Goal: Task Accomplishment & Management: Complete application form

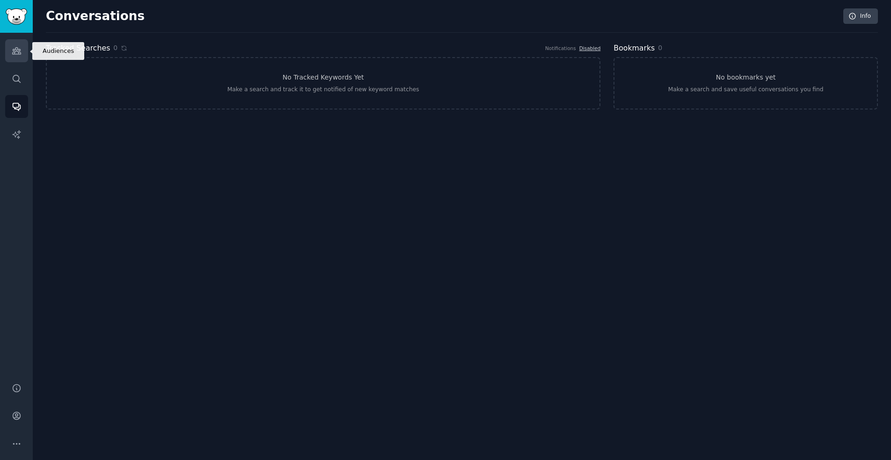
click at [25, 51] on link "Audiences" at bounding box center [16, 50] width 23 height 23
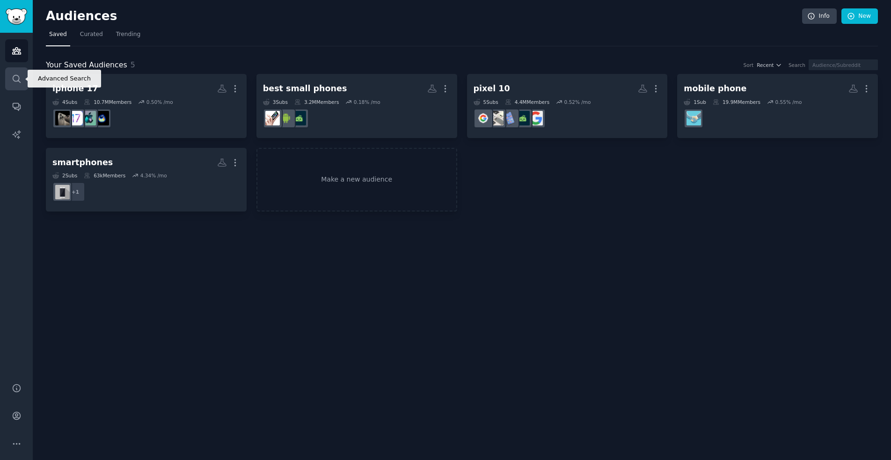
click at [11, 74] on link "Search" at bounding box center [16, 78] width 23 height 23
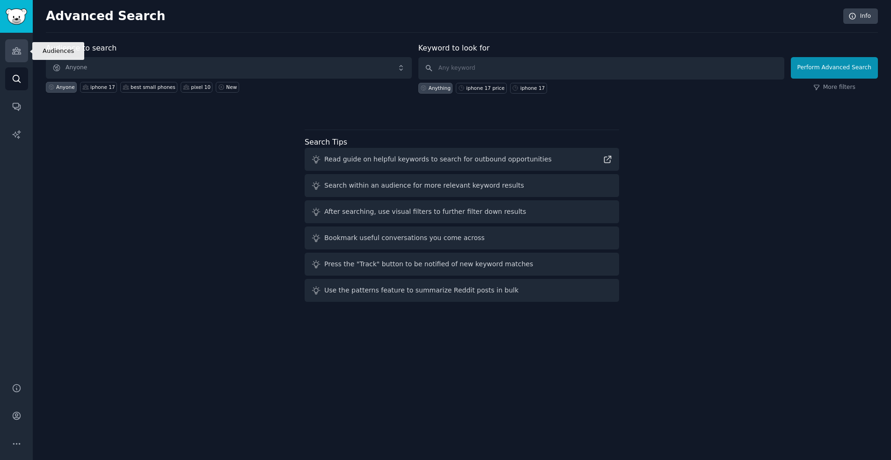
click at [6, 43] on link "Audiences" at bounding box center [16, 50] width 23 height 23
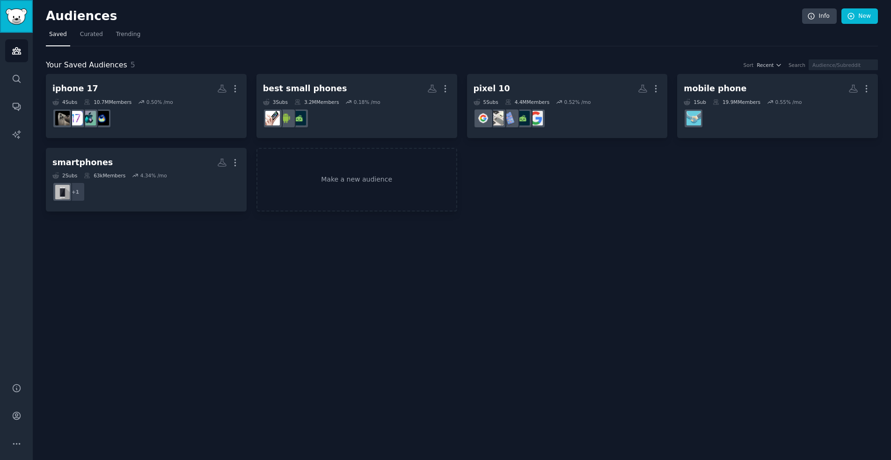
click at [15, 20] on img "Sidebar" at bounding box center [17, 16] width 22 height 16
click at [21, 54] on icon "Sidebar" at bounding box center [16, 51] width 8 height 7
click at [12, 7] on link "Sidebar" at bounding box center [16, 16] width 33 height 33
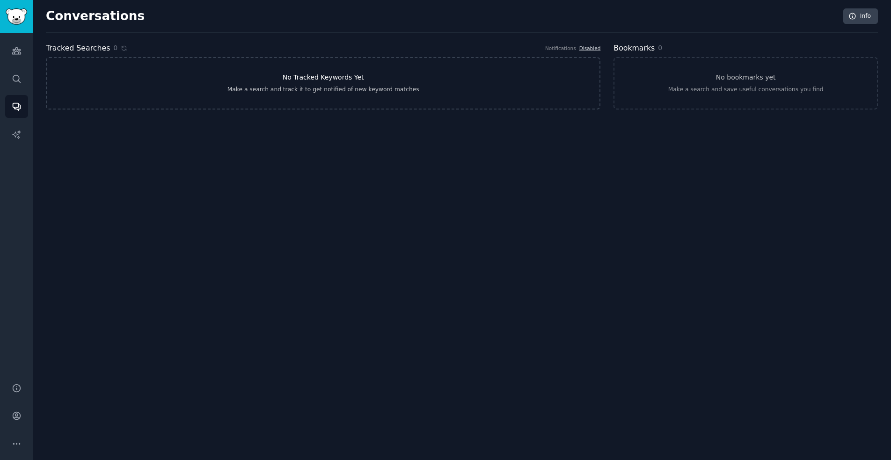
click at [409, 98] on link "No Tracked Keywords Yet Make a search and track it to get notified of new keywo…" at bounding box center [323, 83] width 555 height 52
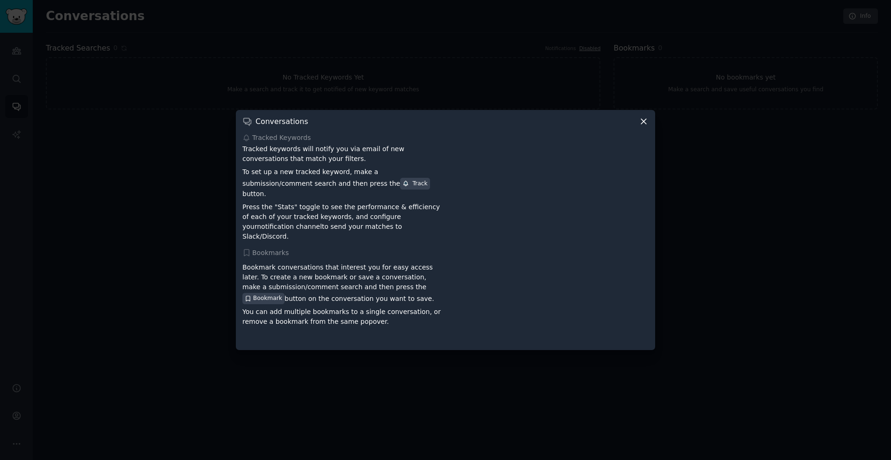
click at [648, 126] on icon at bounding box center [644, 122] width 10 height 10
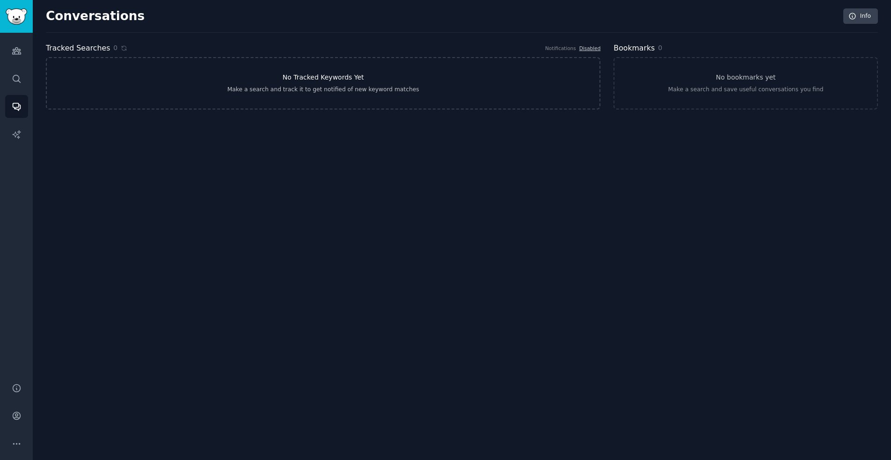
click at [485, 76] on link "No Tracked Keywords Yet Make a search and track it to get notified of new keywo…" at bounding box center [323, 83] width 555 height 52
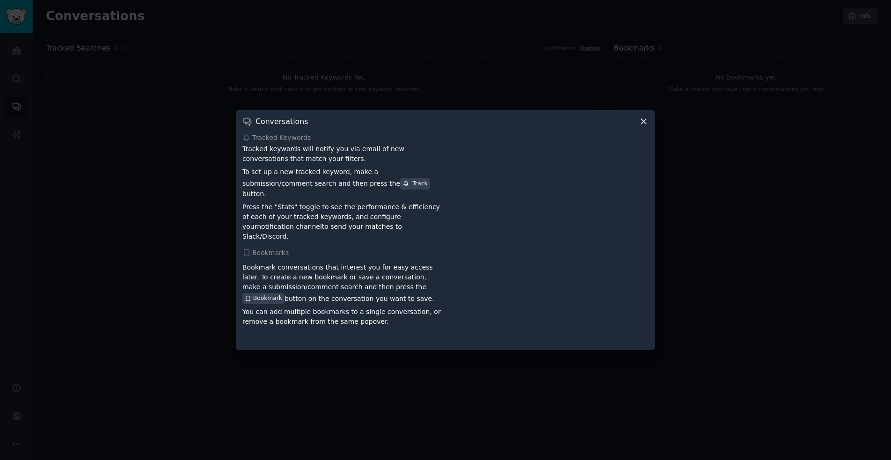
click at [653, 129] on div "Conversations Tracked Keywords Tracked keywords will notify you via email of ne…" at bounding box center [445, 230] width 419 height 240
click at [650, 127] on div "Conversations Tracked Keywords Tracked keywords will notify you via email of ne…" at bounding box center [445, 230] width 419 height 240
click at [644, 126] on icon at bounding box center [644, 122] width 10 height 10
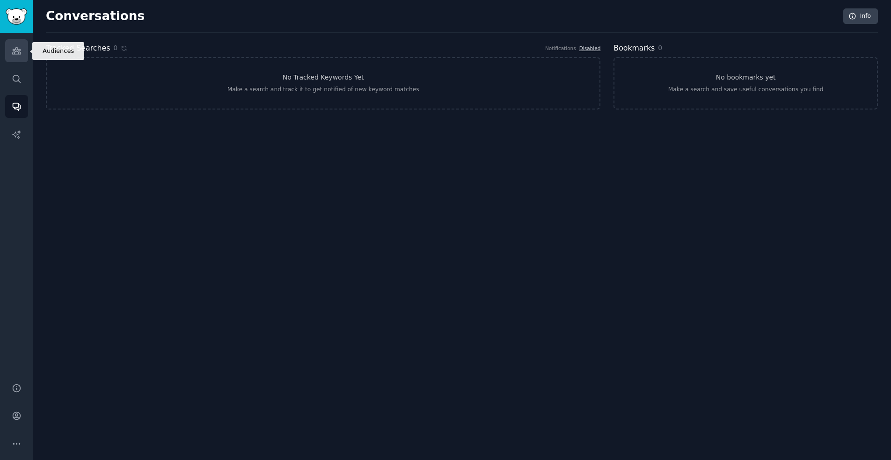
click at [23, 50] on link "Audiences" at bounding box center [16, 50] width 23 height 23
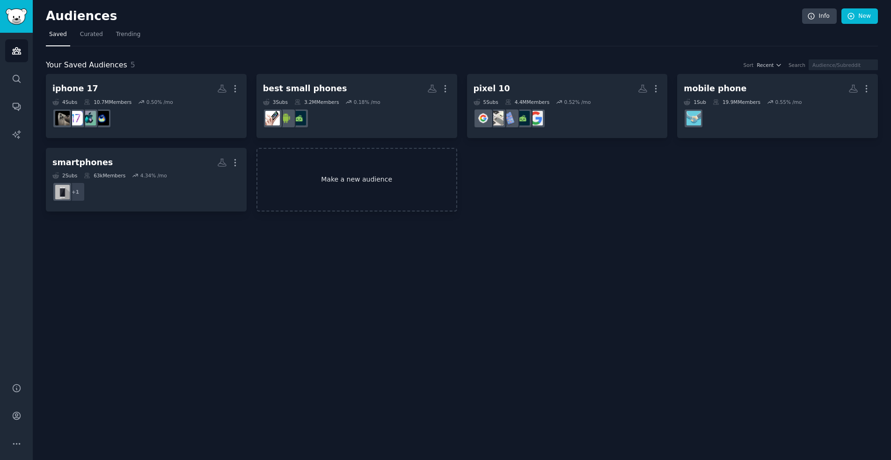
click at [380, 174] on link "Make a new audience" at bounding box center [357, 180] width 201 height 64
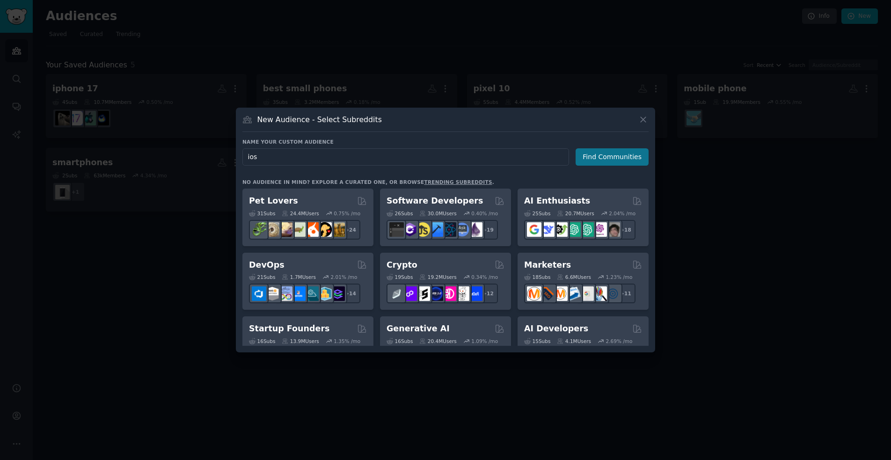
type input "ios"
click at [617, 157] on button "Find Communities" at bounding box center [612, 156] width 73 height 17
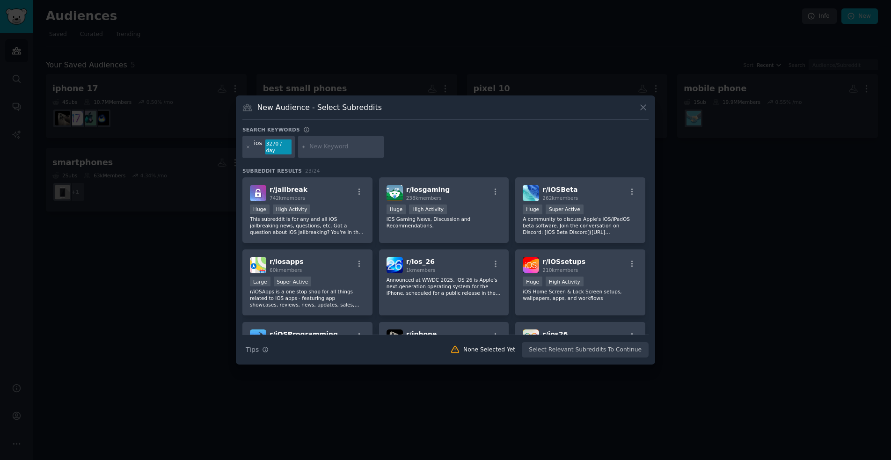
click at [352, 146] on input "text" at bounding box center [344, 147] width 71 height 8
click at [410, 48] on div at bounding box center [445, 230] width 891 height 460
